Goal: Navigation & Orientation: Find specific page/section

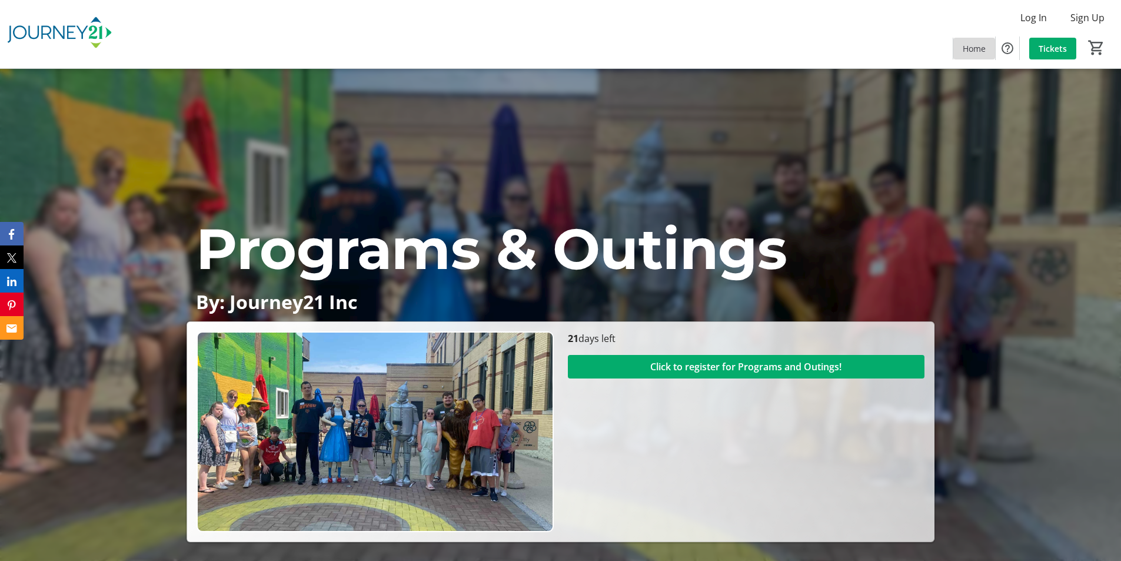
click at [969, 53] on span "Home" at bounding box center [974, 48] width 23 height 12
click at [970, 51] on span "Home" at bounding box center [974, 48] width 23 height 12
